Goal: Information Seeking & Learning: Learn about a topic

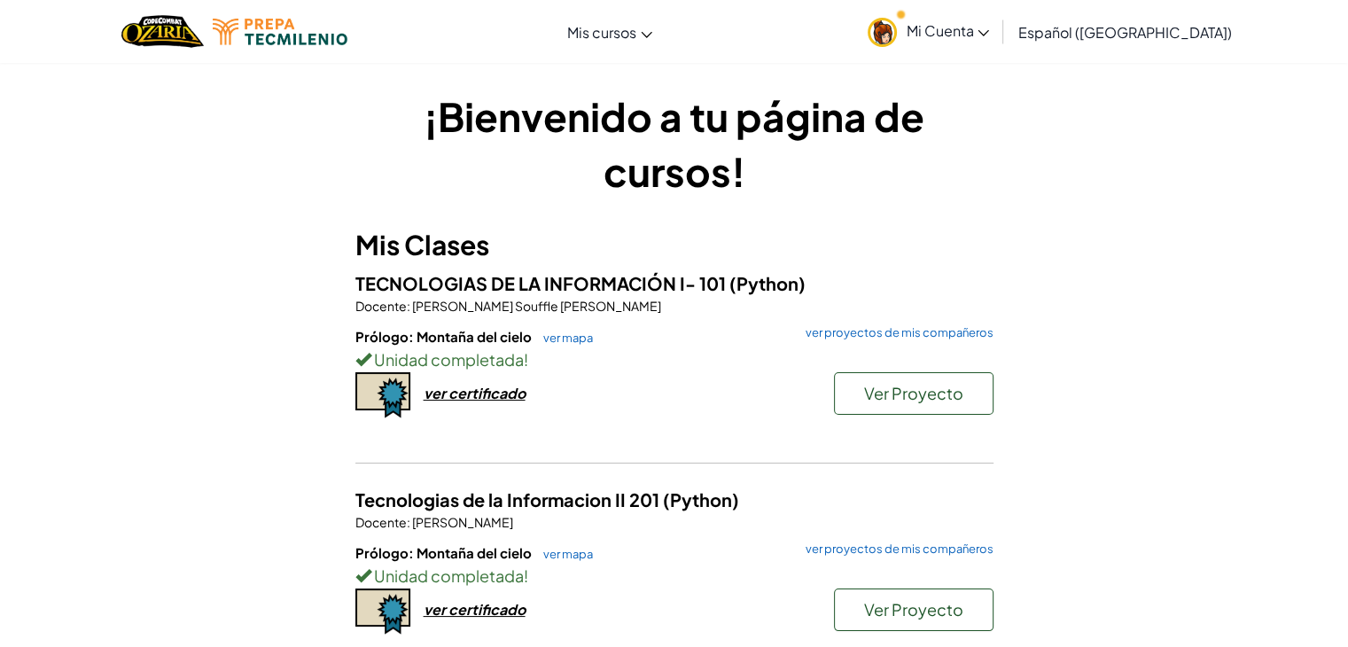
click at [989, 30] on span "Mi Cuenta" at bounding box center [947, 30] width 83 height 19
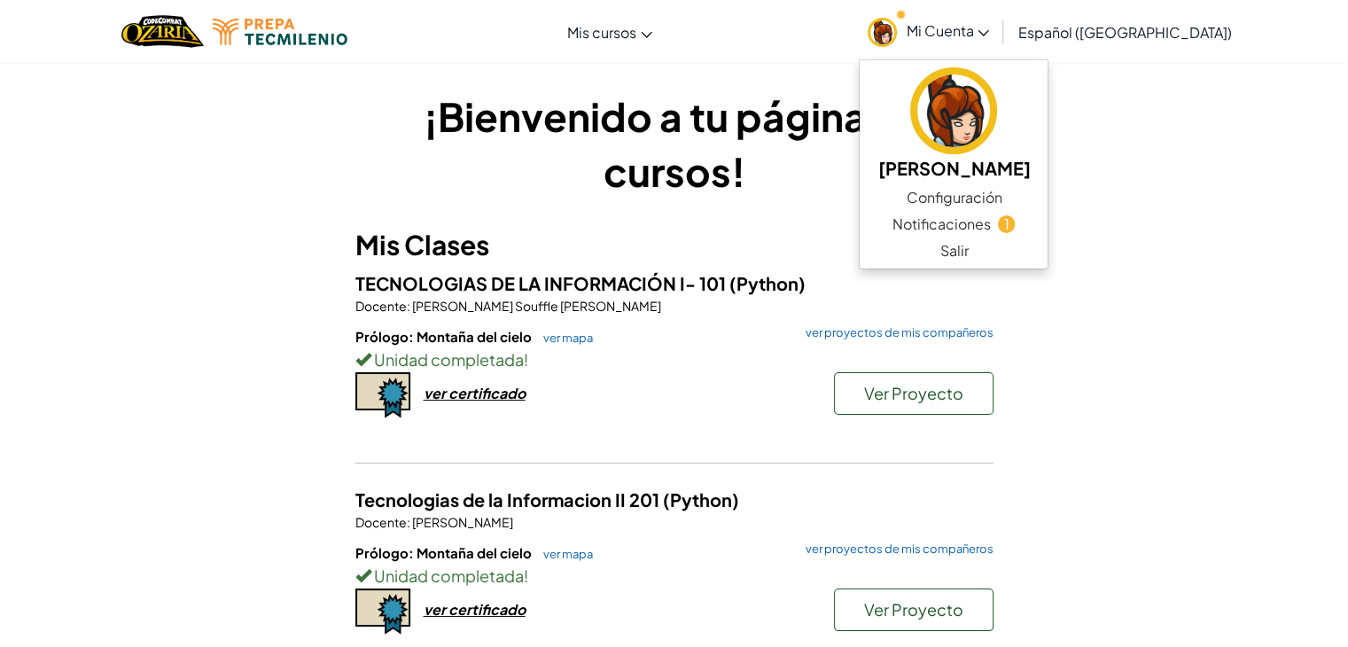
click at [805, 51] on div "[MEDICAL_DATA] la navigación Mis cursos Aula de Ozaria Aula de CodeCombat E-spo…" at bounding box center [674, 31] width 1357 height 63
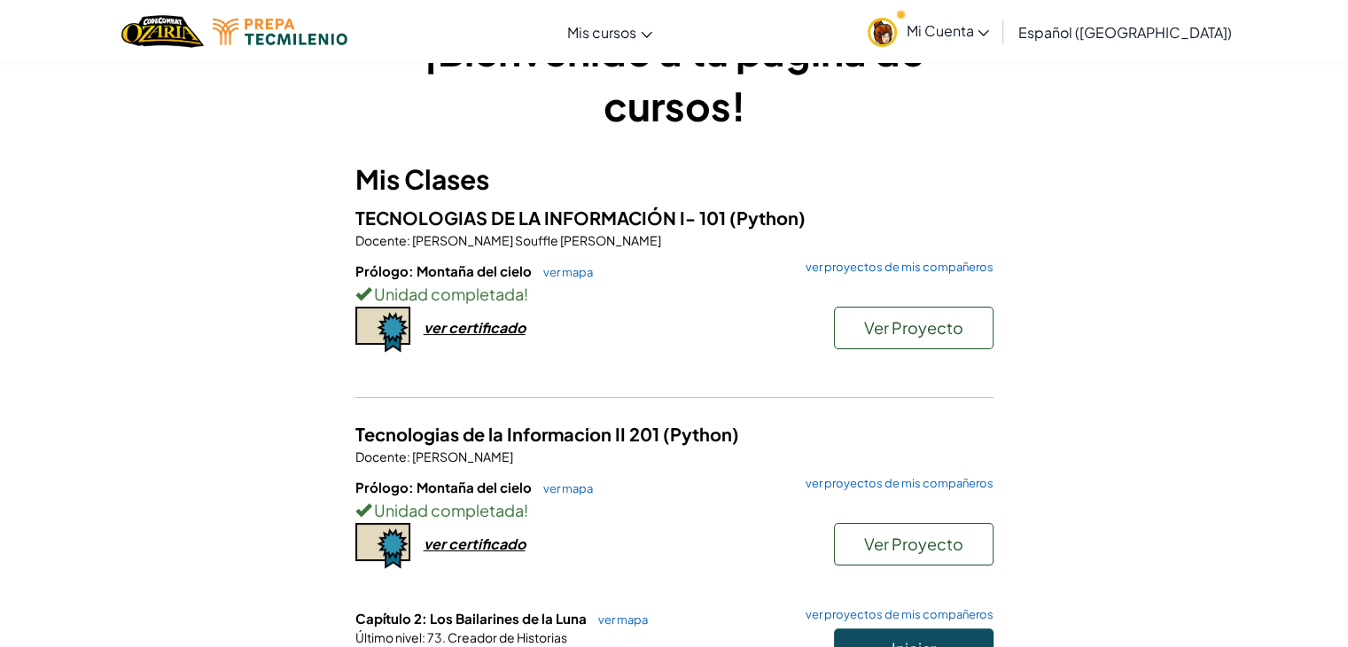
scroll to position [37, 0]
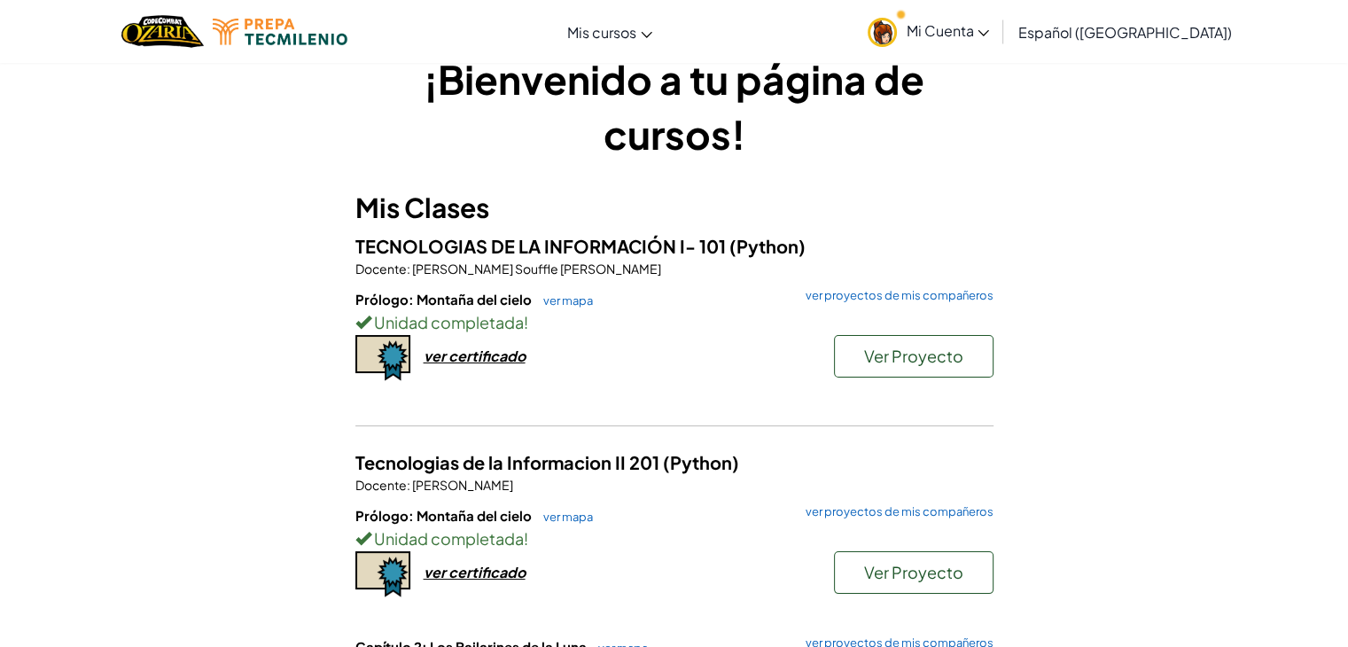
click at [579, 307] on h6 "Prólogo: Montaña del cielo ver mapa ver proyectos de mis compañeros" at bounding box center [674, 299] width 638 height 19
click at [572, 301] on link "ver mapa" at bounding box center [563, 300] width 58 height 14
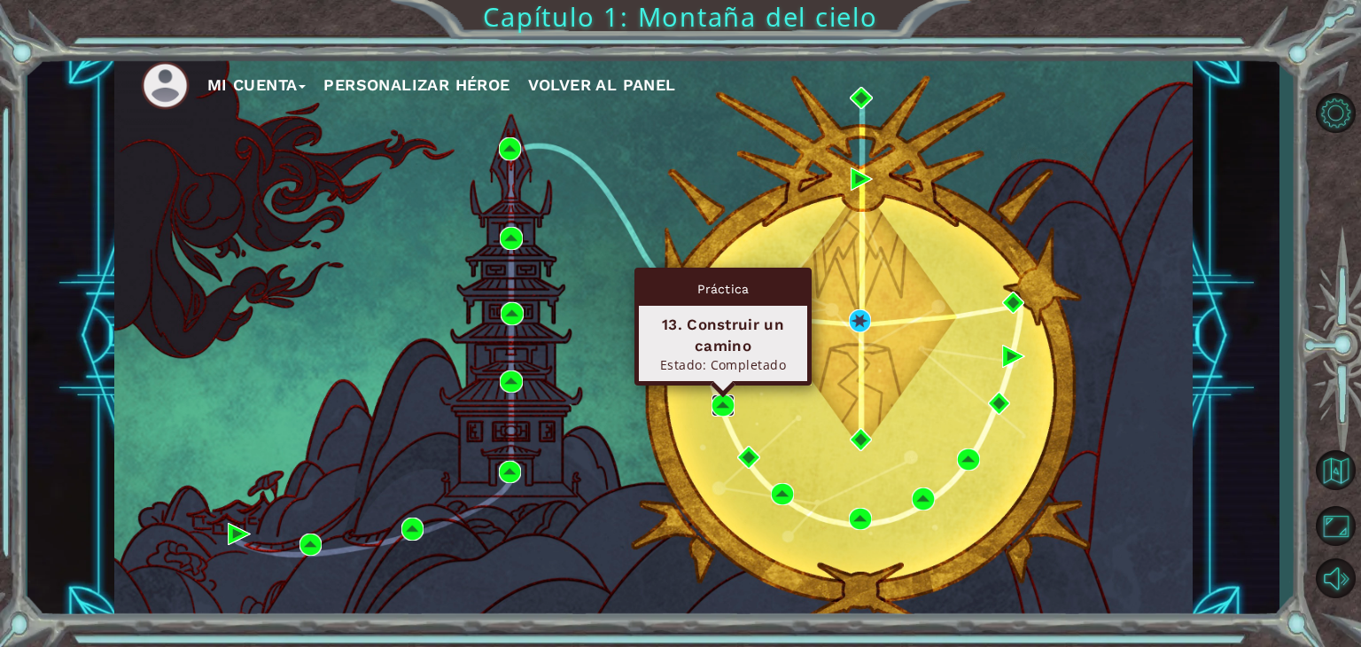
click at [721, 402] on img at bounding box center [723, 405] width 23 height 23
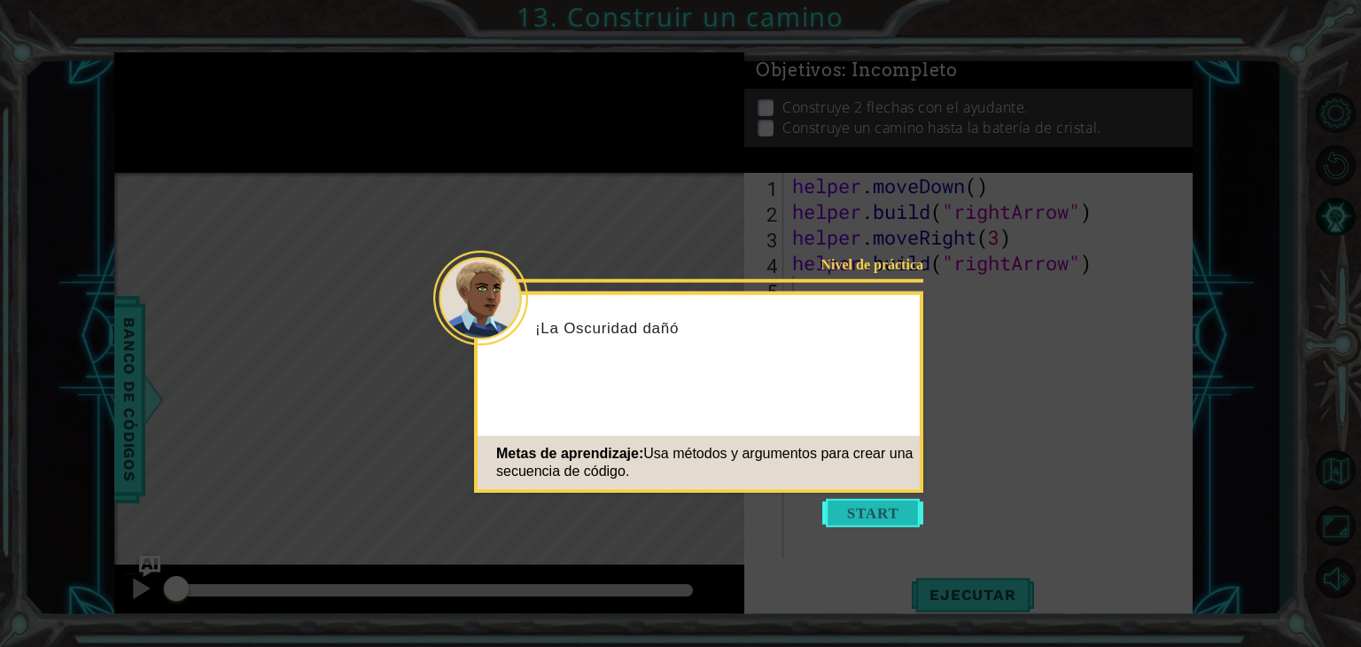
click at [853, 502] on button "Start" at bounding box center [872, 513] width 101 height 28
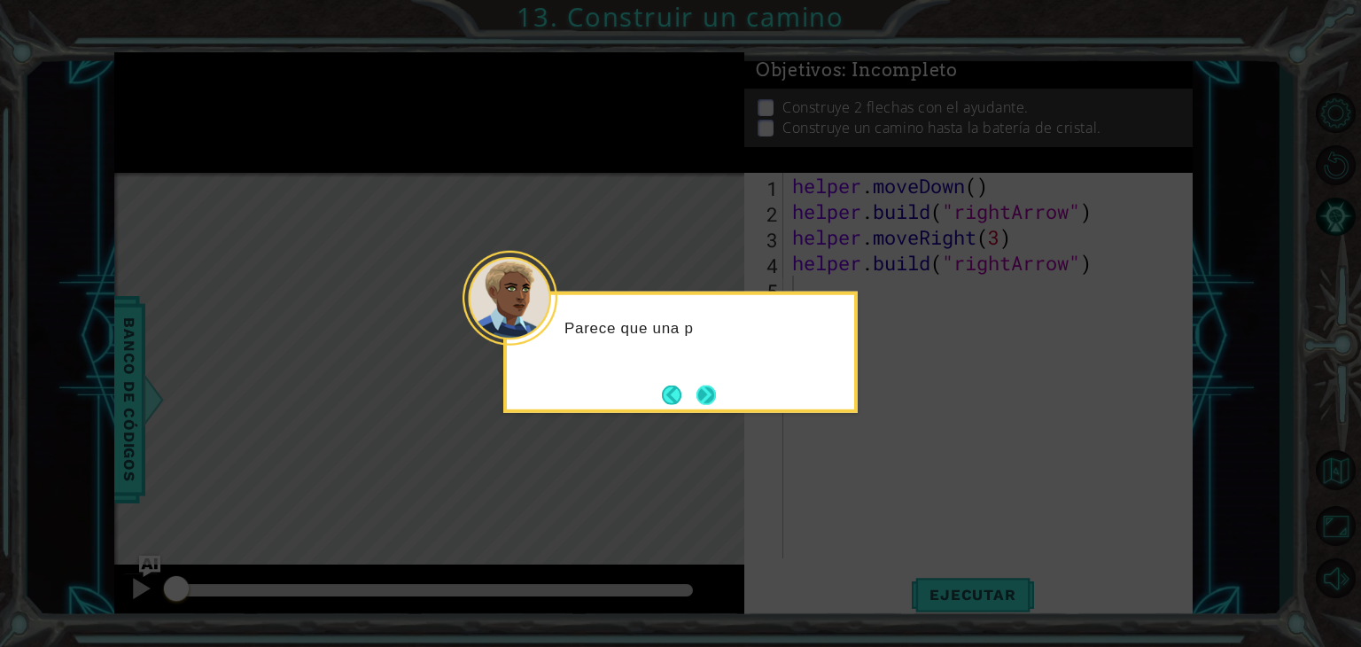
click at [708, 392] on button "Next" at bounding box center [705, 394] width 19 height 19
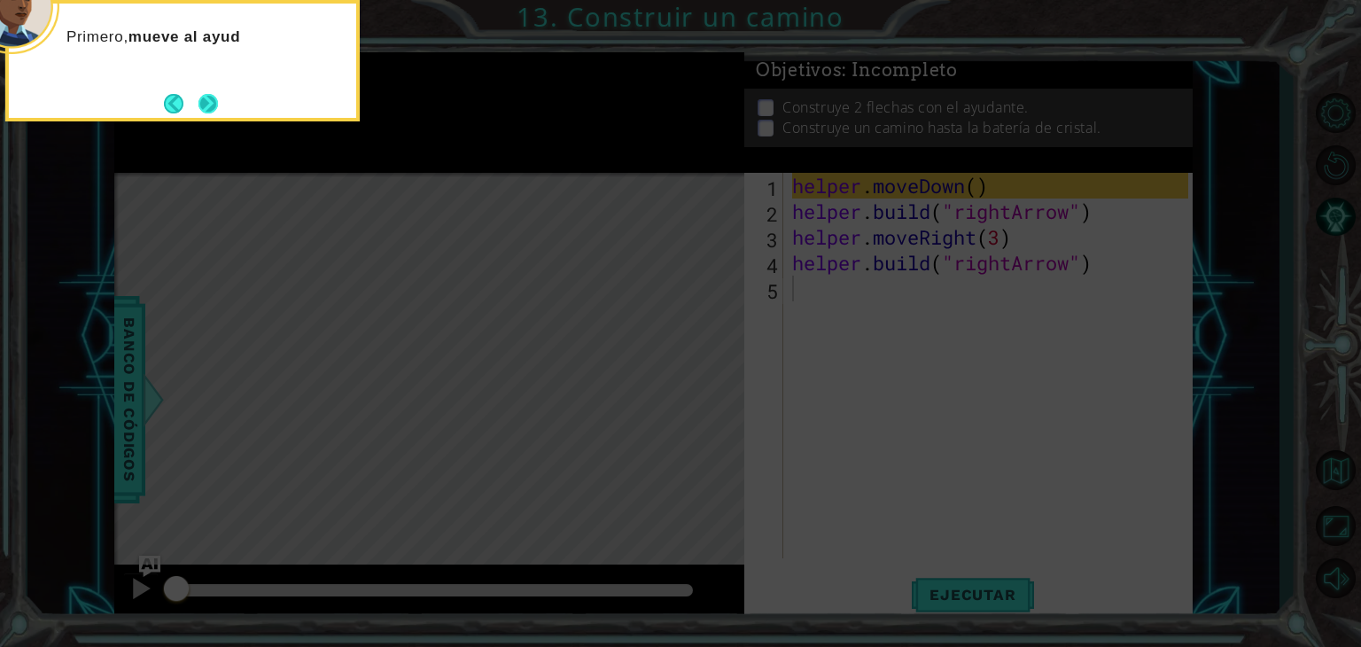
click at [199, 104] on button "Next" at bounding box center [207, 103] width 19 height 19
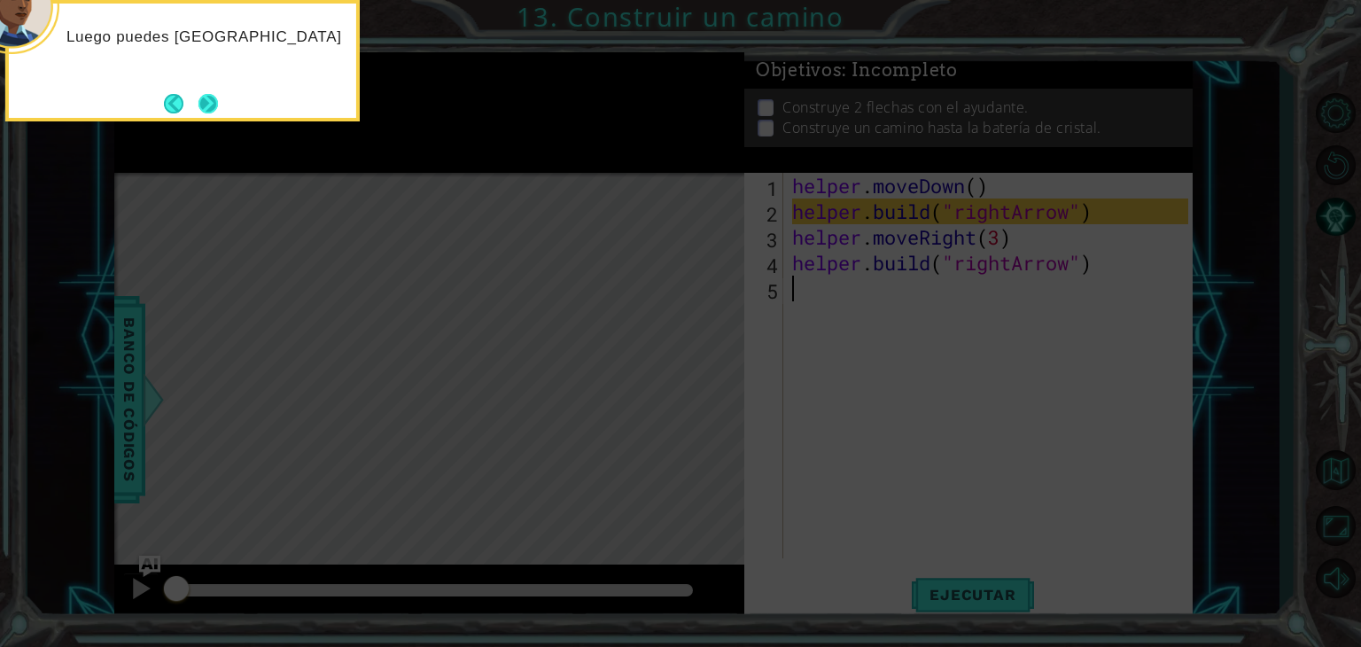
click at [198, 97] on button "Next" at bounding box center [207, 103] width 19 height 19
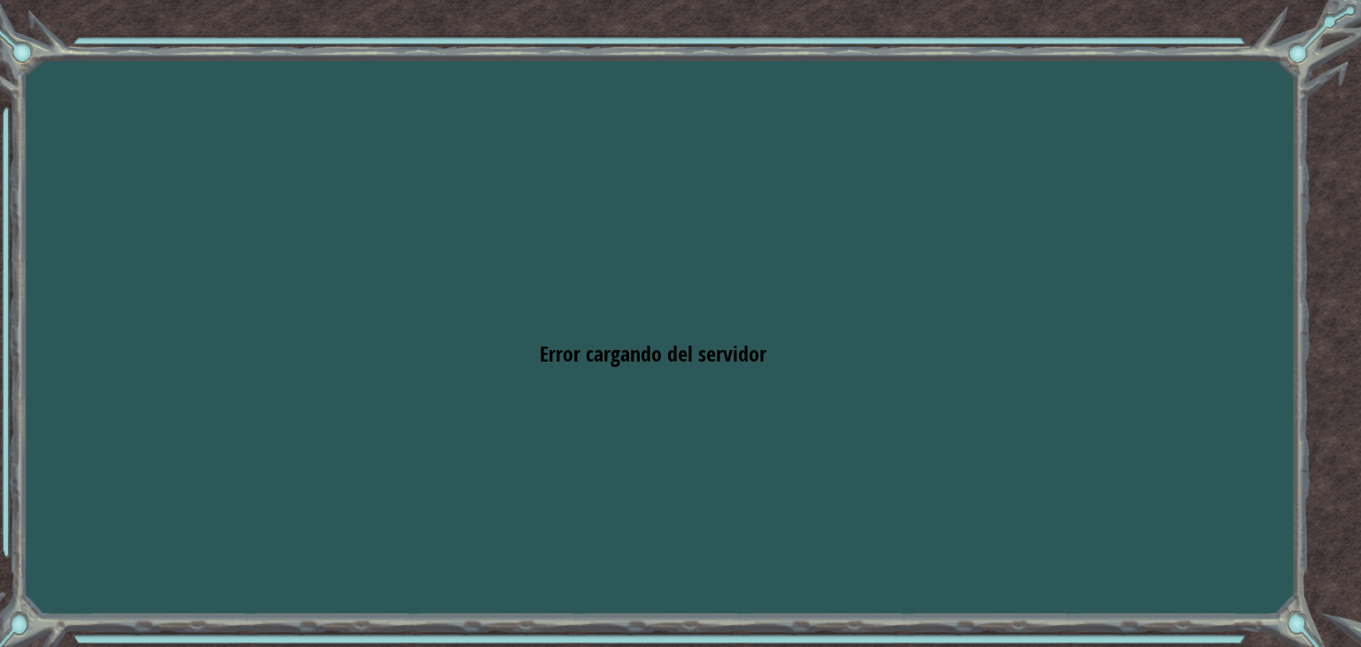
click at [703, 345] on span "Error cargando del servidor" at bounding box center [653, 353] width 227 height 28
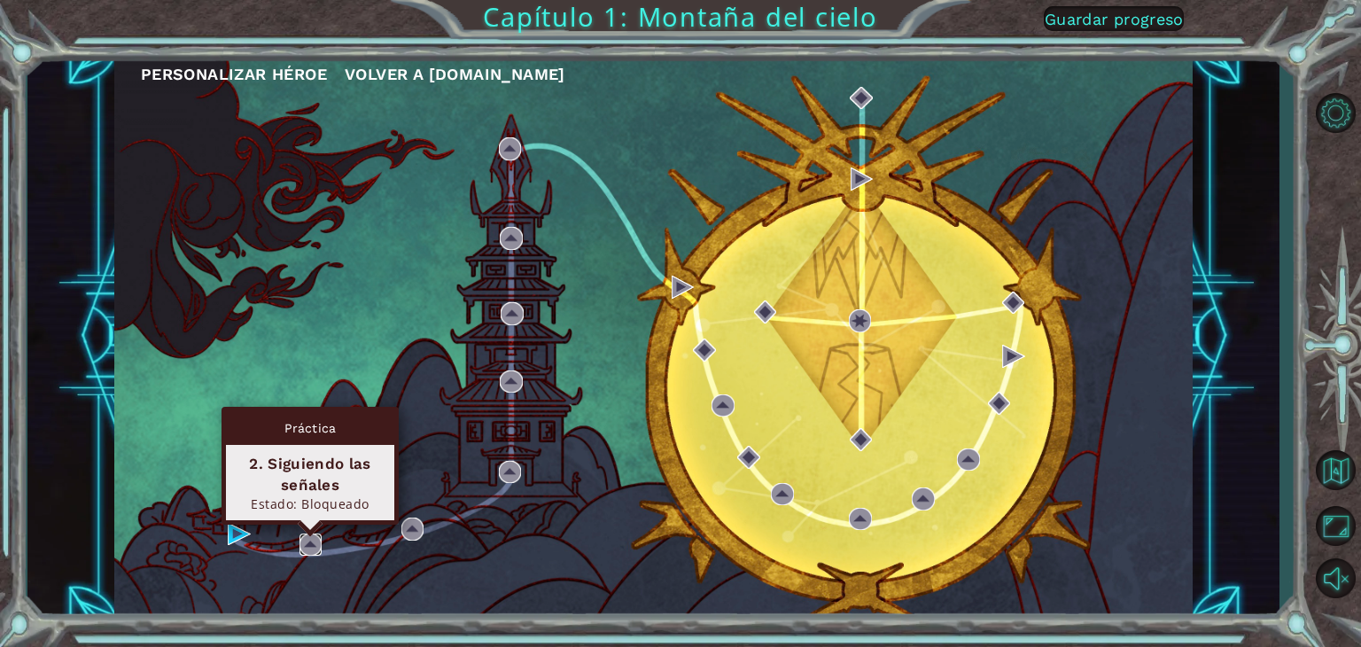
click at [305, 537] on img at bounding box center [310, 544] width 23 height 23
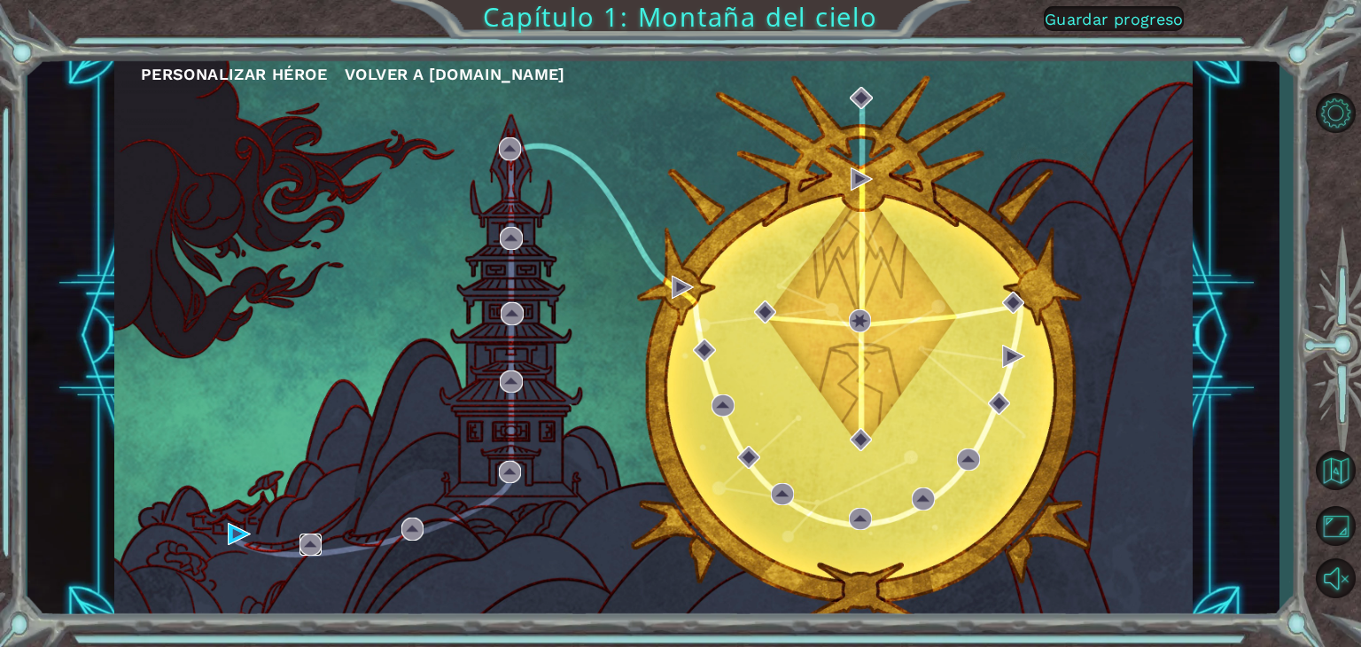
click at [305, 537] on img at bounding box center [310, 544] width 23 height 23
click at [292, 541] on div "Personalizar héroe Volver a ozaria.com" at bounding box center [653, 336] width 1078 height 569
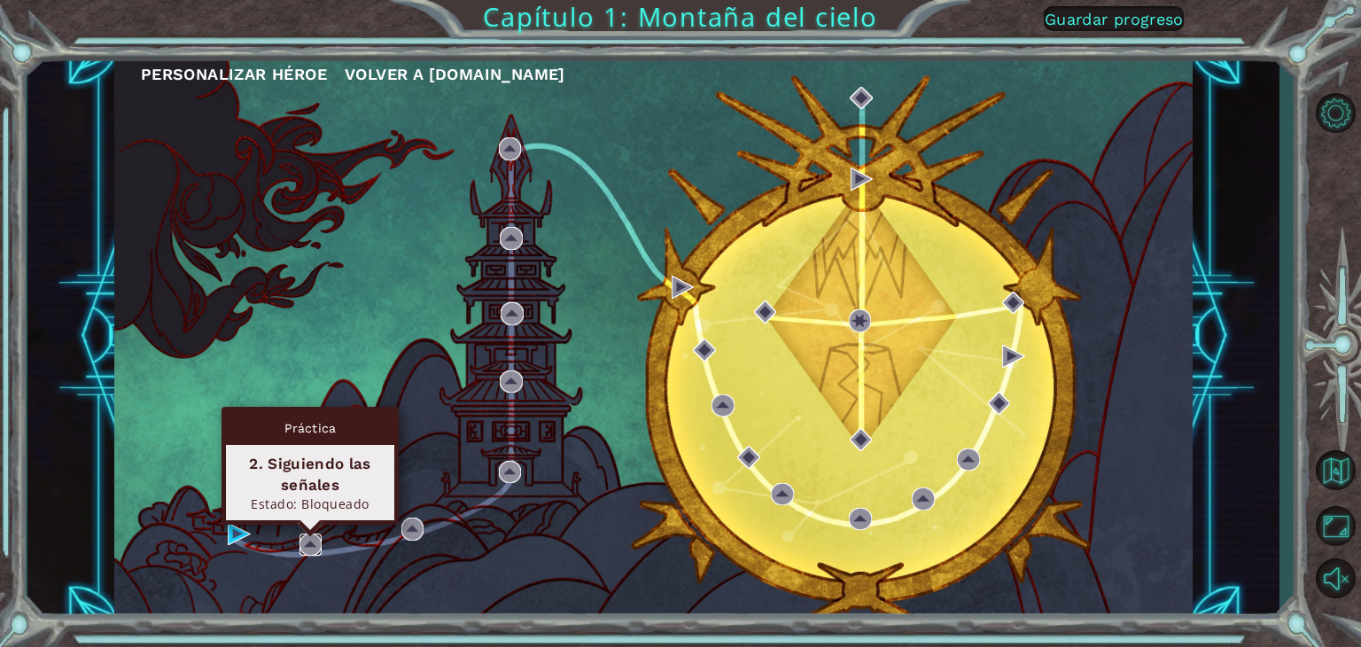
click at [302, 543] on img at bounding box center [310, 544] width 23 height 23
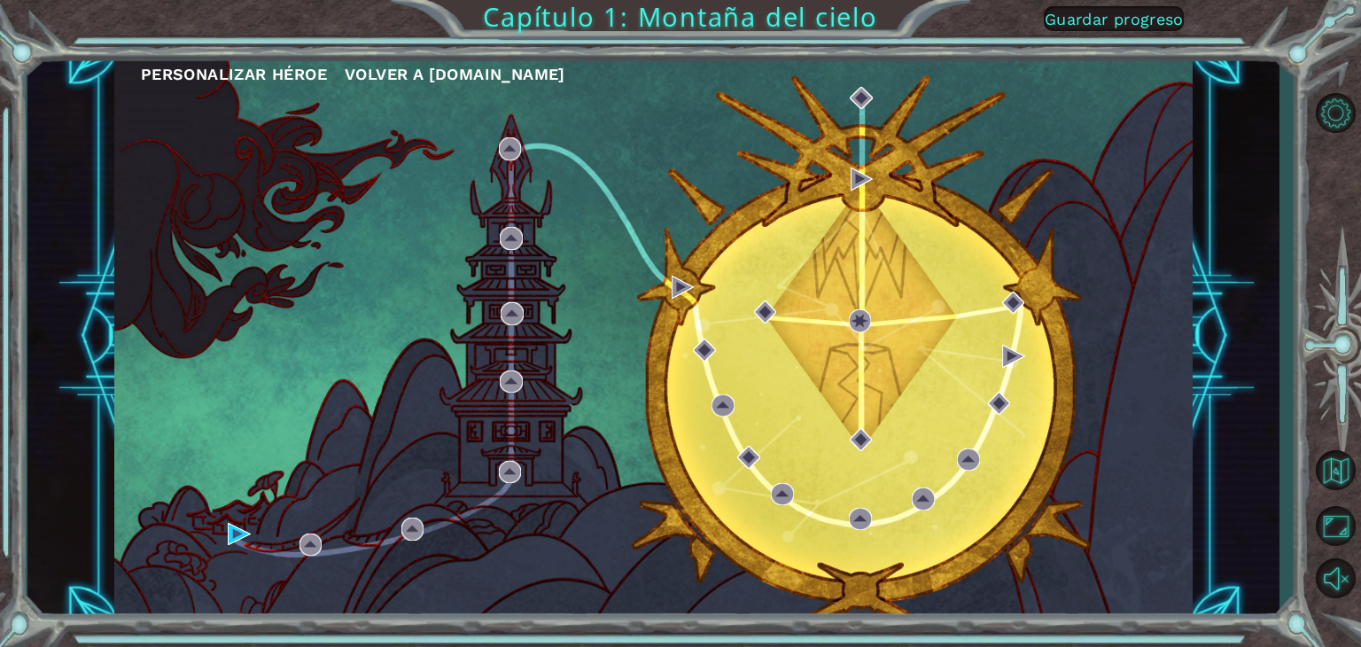
click at [347, 455] on div "Personalizar héroe Volver a ozaria.com" at bounding box center [653, 336] width 1078 height 569
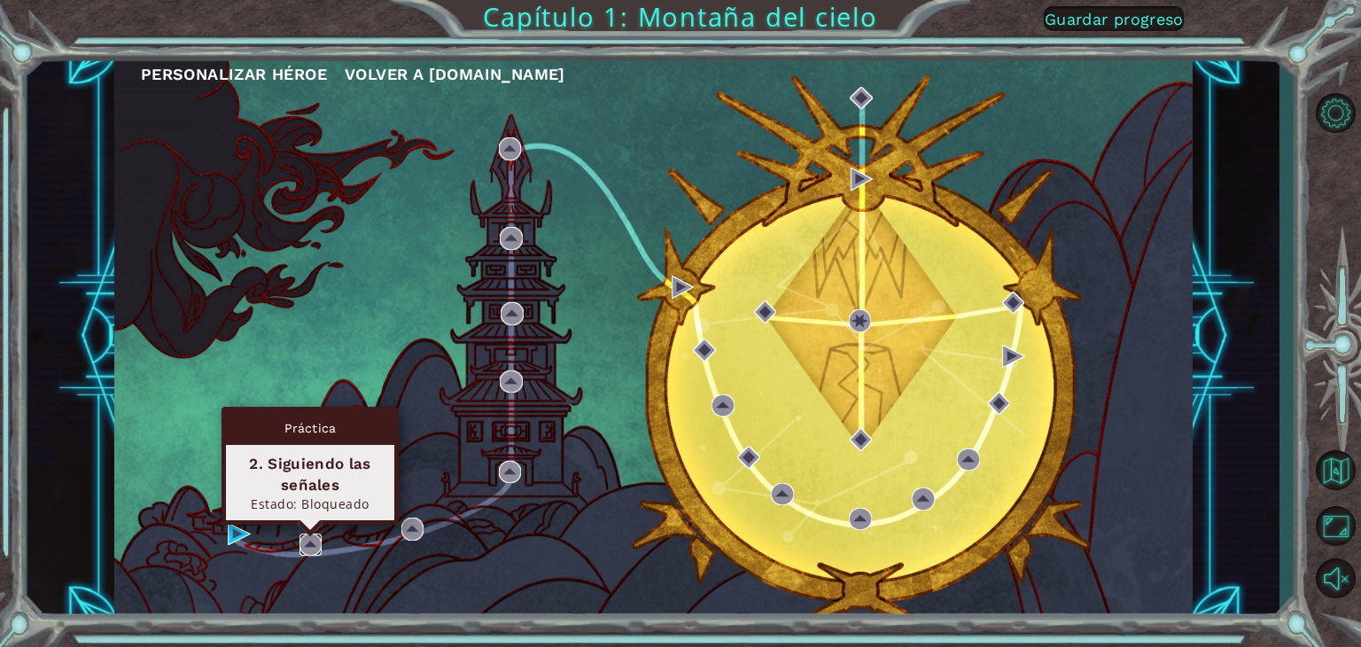
click at [308, 546] on img at bounding box center [310, 544] width 23 height 23
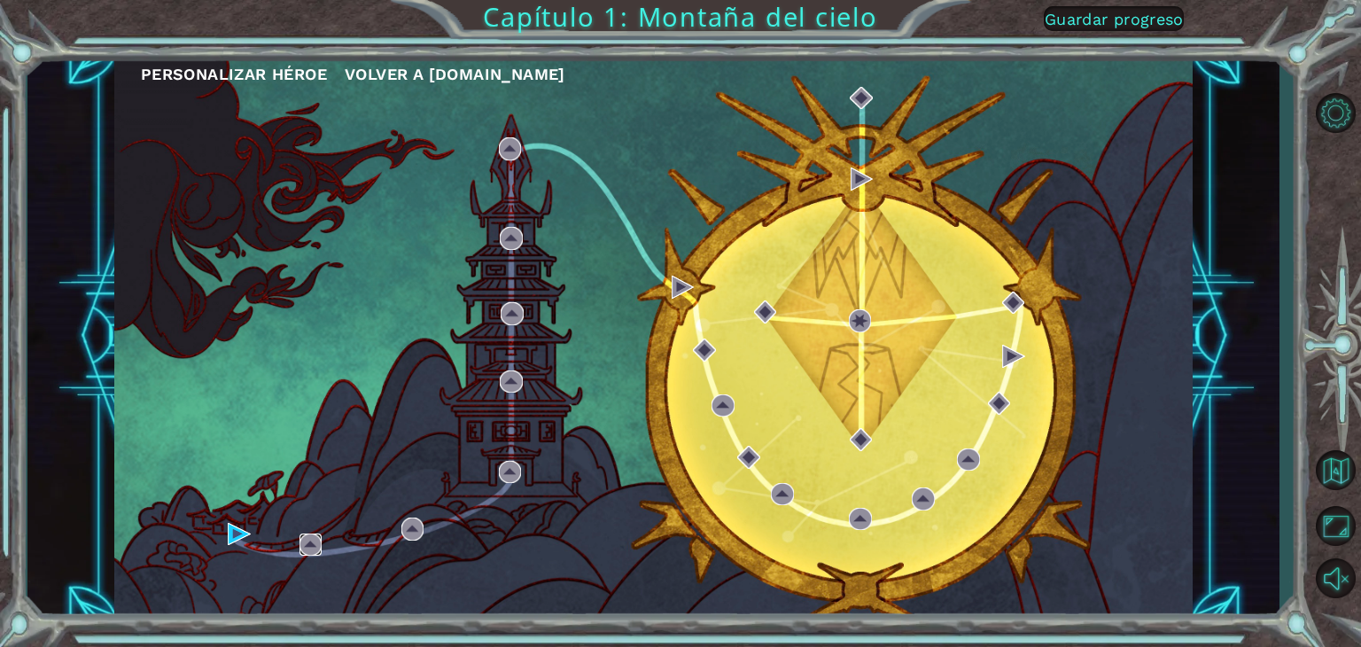
click at [308, 546] on img at bounding box center [310, 544] width 23 height 23
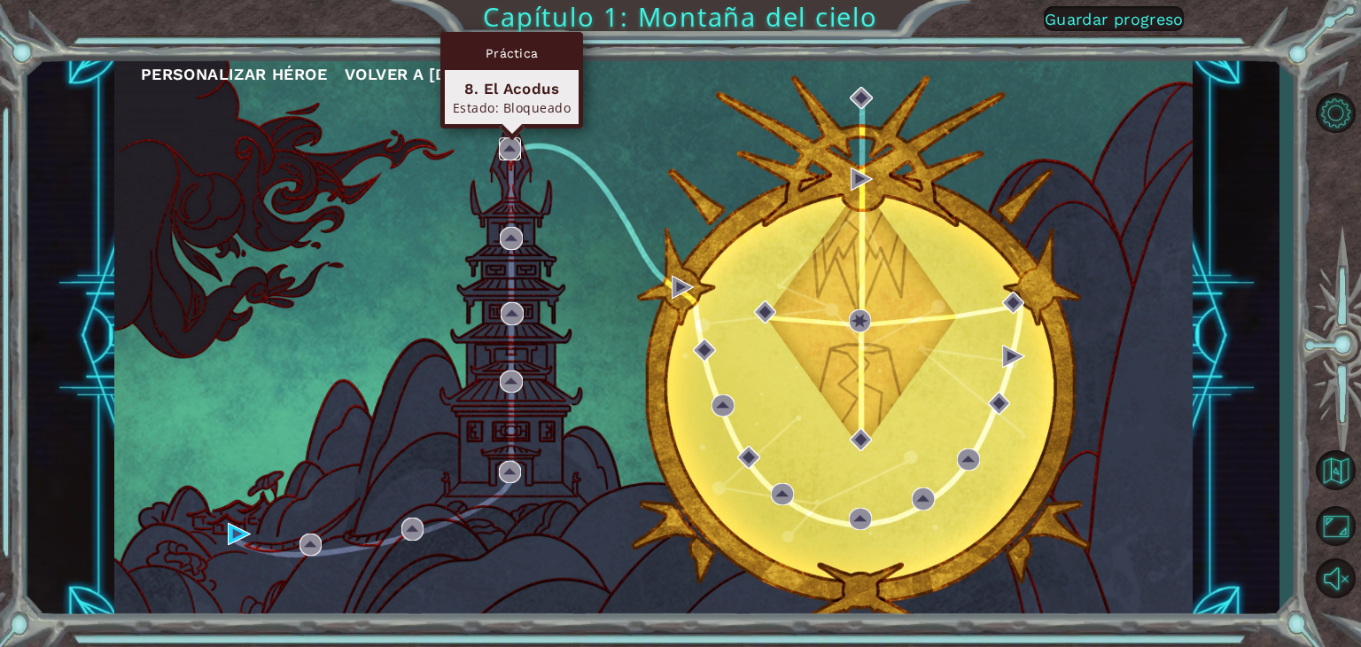
click at [509, 146] on img at bounding box center [510, 148] width 23 height 23
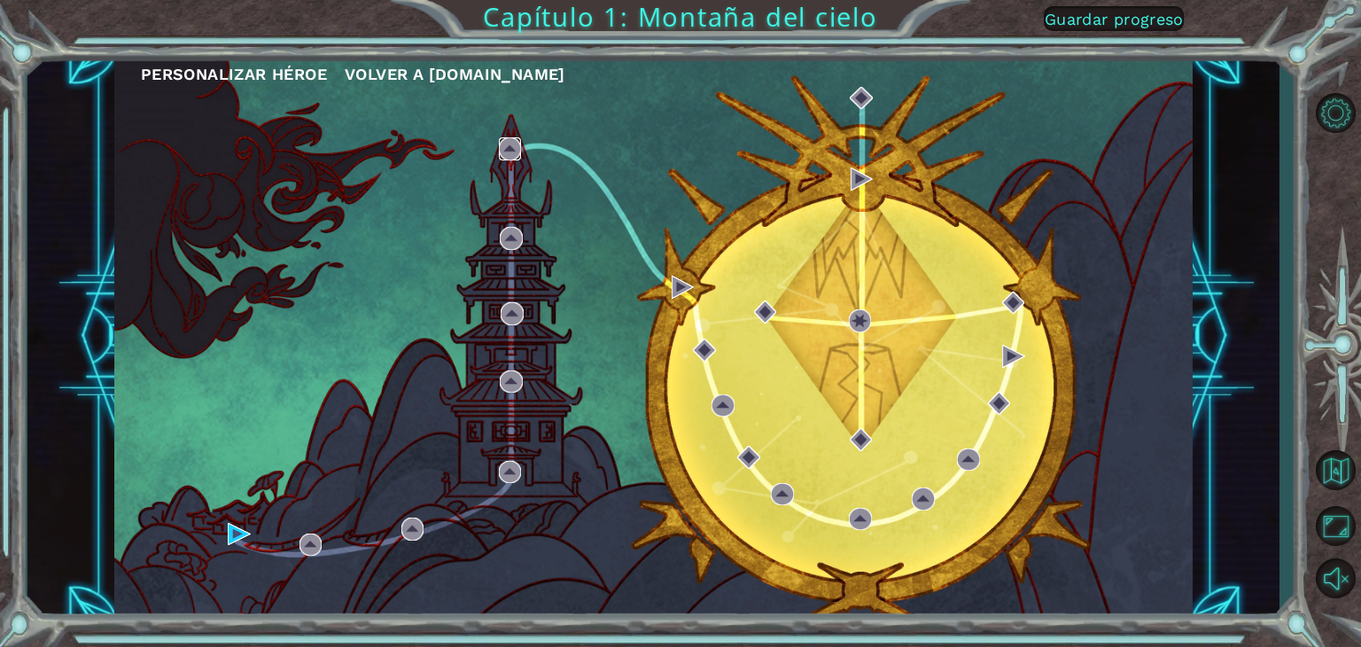
click at [509, 146] on img at bounding box center [510, 148] width 23 height 23
click at [1112, 28] on span "Guardar progreso" at bounding box center [1114, 19] width 139 height 19
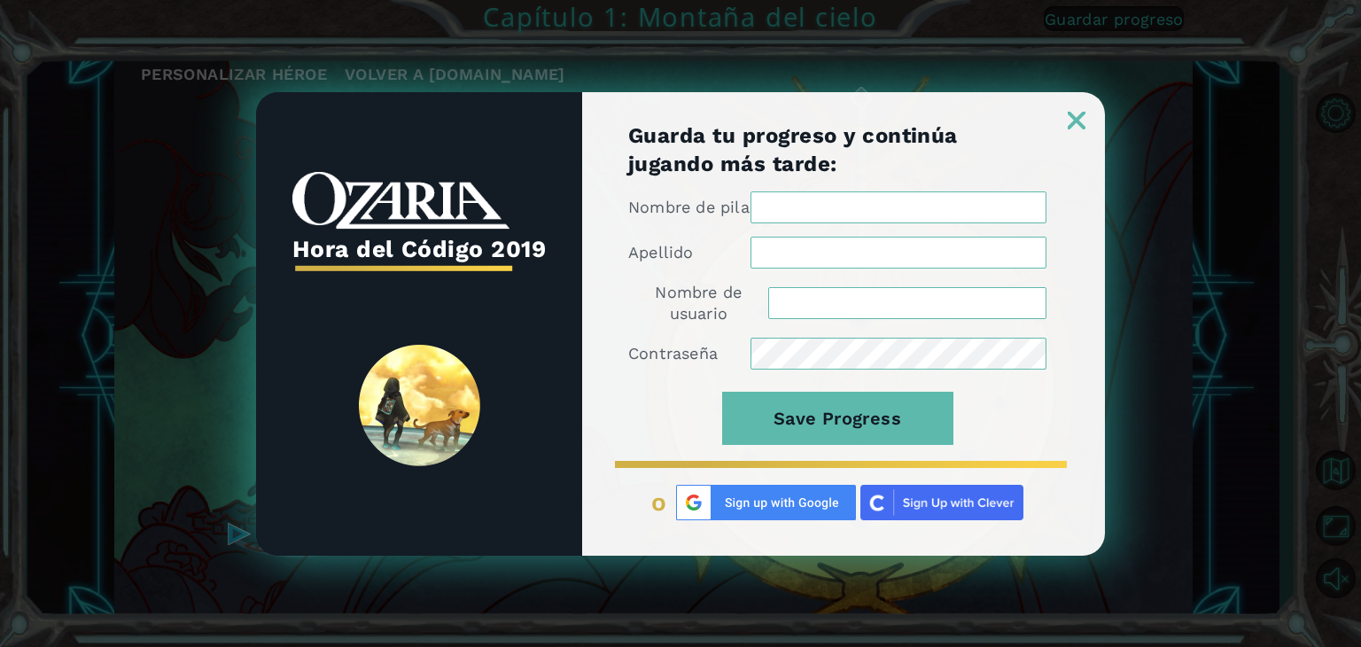
click at [1070, 117] on img at bounding box center [1077, 121] width 18 height 18
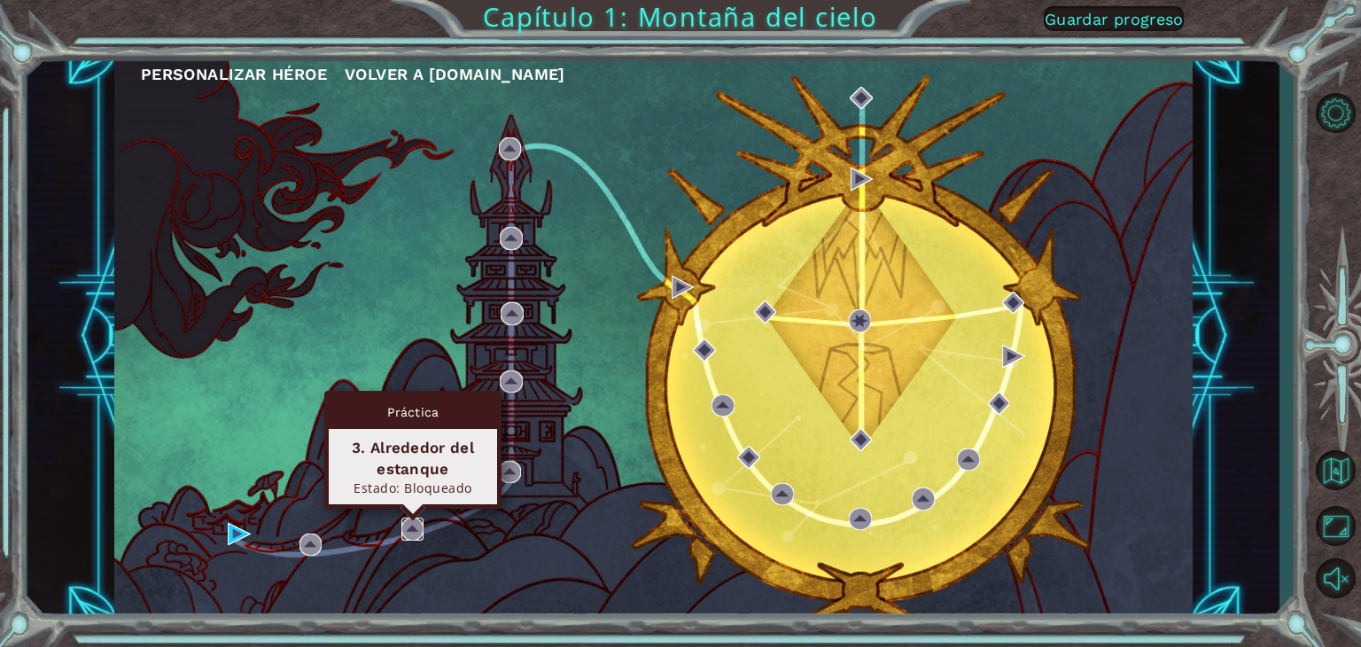
click at [415, 525] on img at bounding box center [412, 528] width 23 height 23
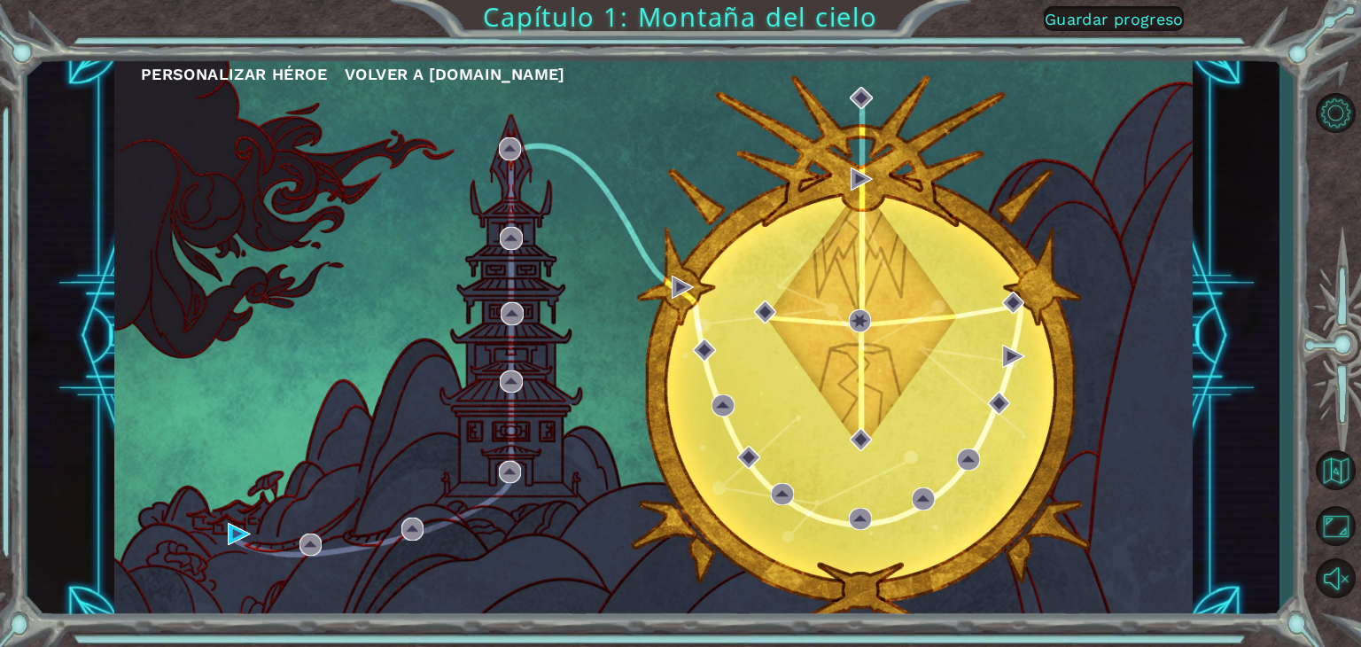
click at [284, 541] on div "Personalizar héroe Volver a ozaria.com" at bounding box center [653, 336] width 1078 height 569
click at [206, 528] on div "Personalizar héroe Volver a ozaria.com" at bounding box center [653, 336] width 1078 height 569
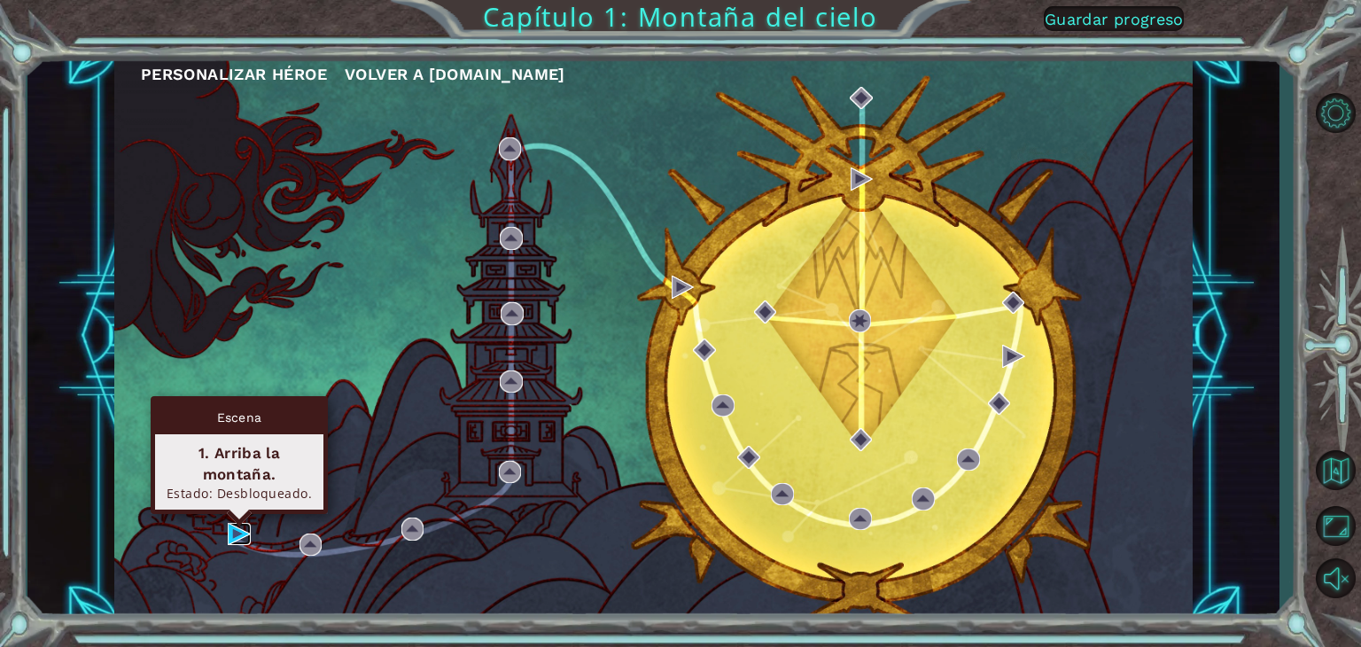
click at [230, 530] on img at bounding box center [239, 534] width 23 height 23
click at [230, 530] on body "Personalizar héroe Volver a ozaria.com Capítulo 1: Montaña del cielo Guardar pr…" at bounding box center [680, 323] width 1361 height 647
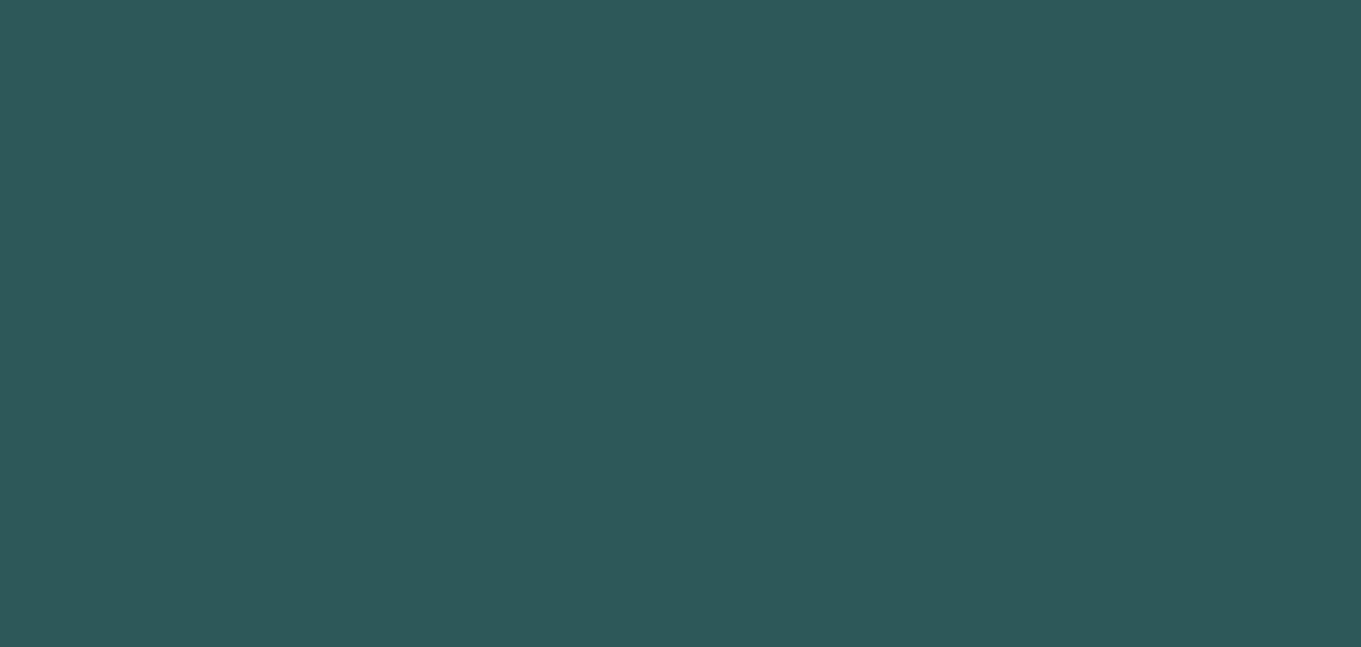
click at [230, 530] on body at bounding box center [680, 323] width 1361 height 647
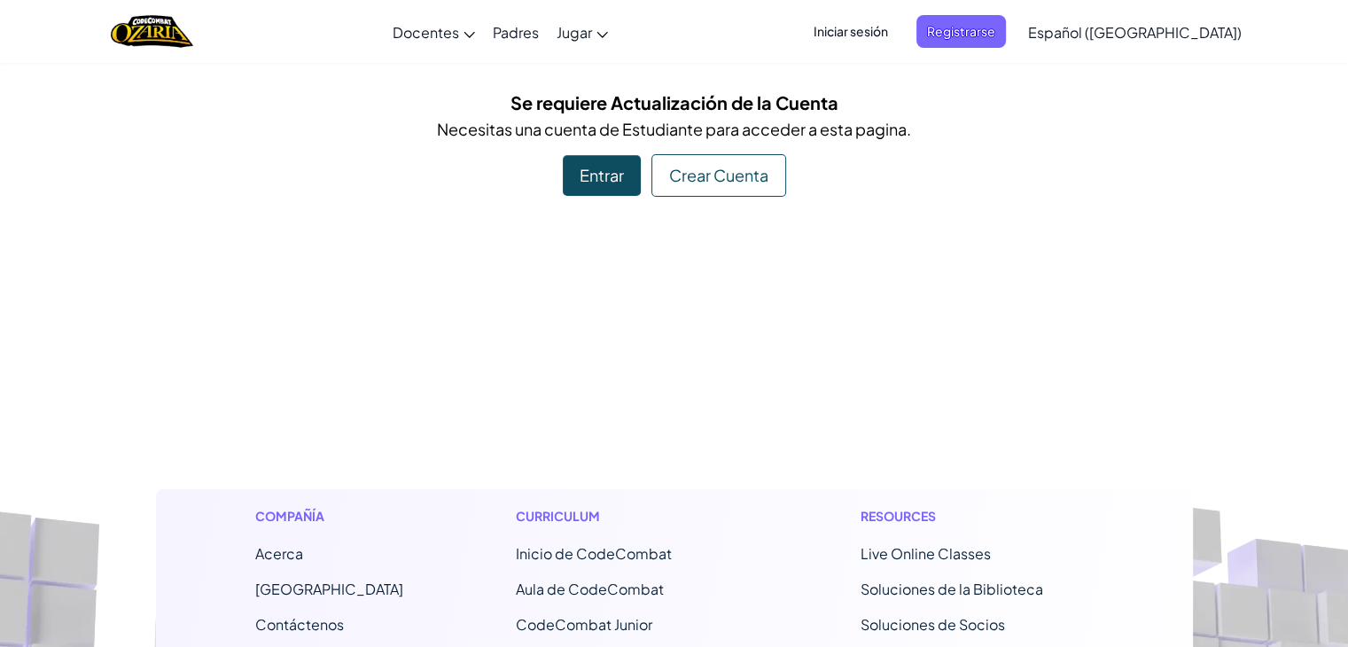
scroll to position [37, 0]
